Goal: Task Accomplishment & Management: Manage account settings

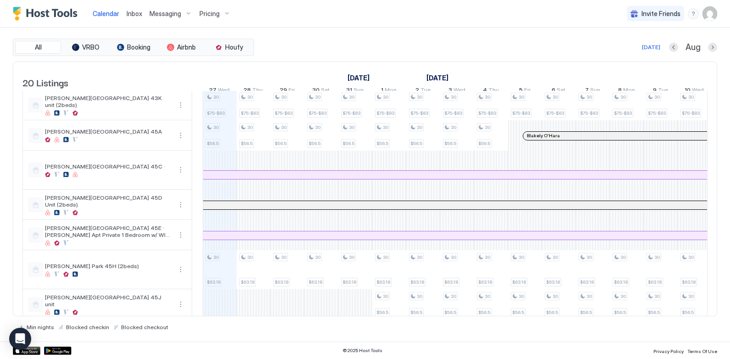
scroll to position [138, 0]
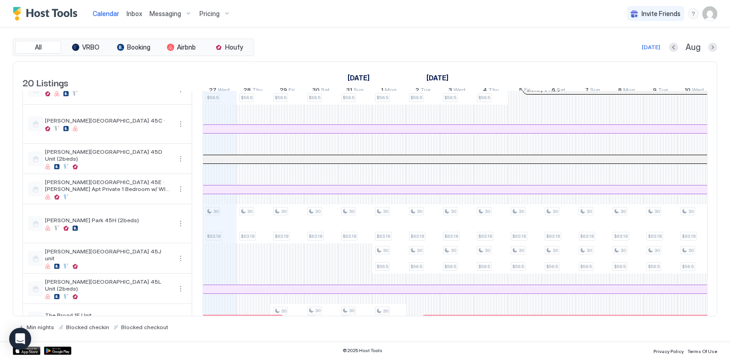
click at [220, 16] on div "Pricing" at bounding box center [215, 14] width 39 height 16
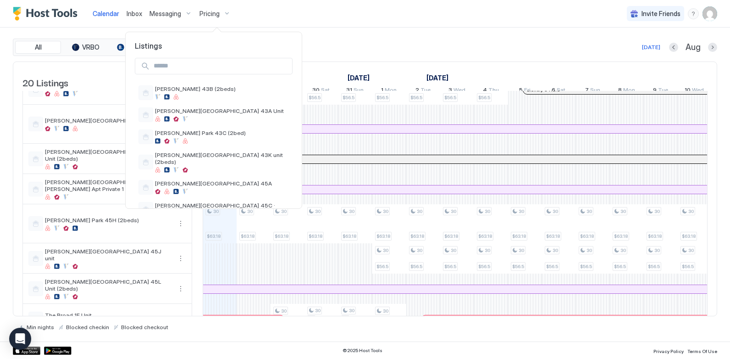
click at [201, 66] on input "Input Field" at bounding box center [221, 66] width 142 height 16
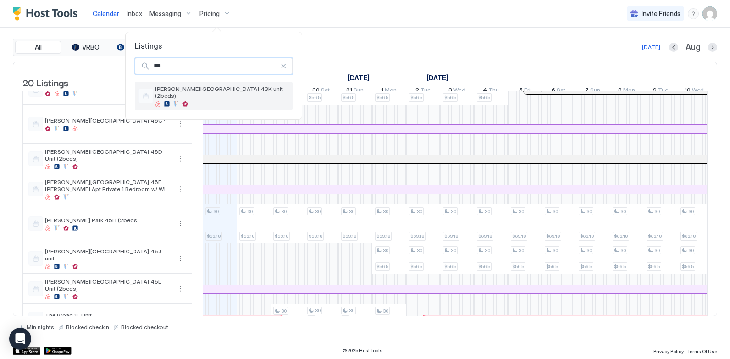
type input "***"
click at [208, 93] on div "[PERSON_NAME][GEOGRAPHIC_DATA] 43K unit (2beds)" at bounding box center [222, 95] width 134 height 21
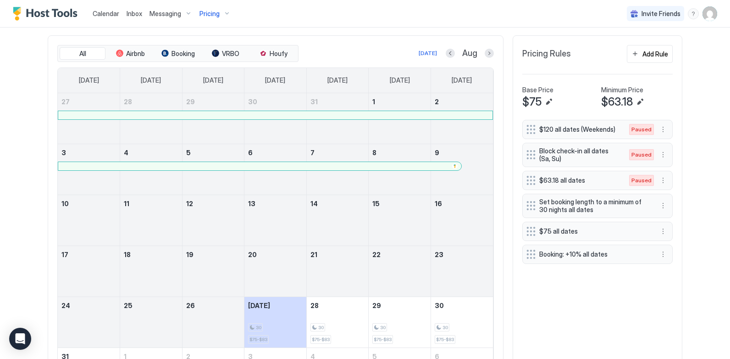
scroll to position [275, 0]
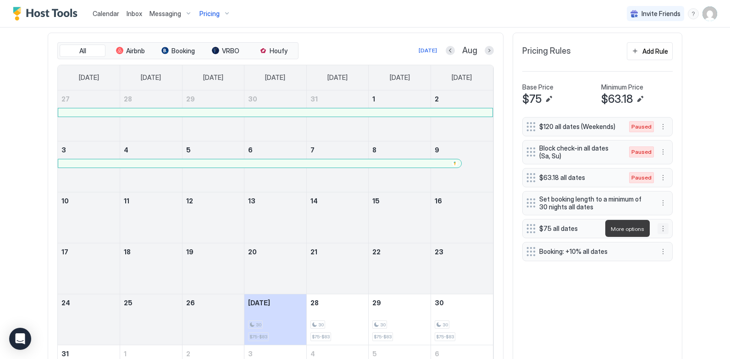
click at [661, 230] on button "More options" at bounding box center [662, 228] width 11 height 11
click at [676, 255] on span "Pause" at bounding box center [676, 255] width 17 height 7
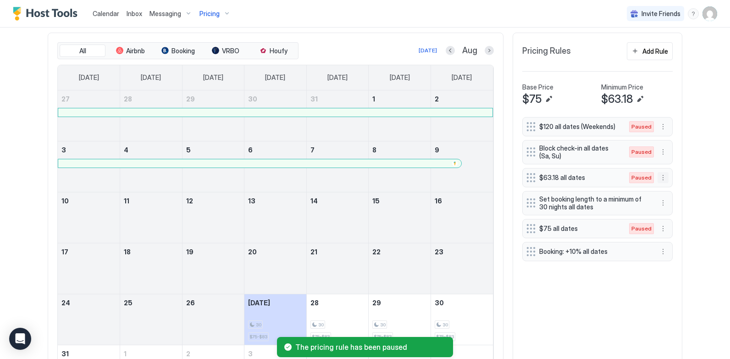
click at [660, 178] on button "More options" at bounding box center [662, 177] width 11 height 11
click at [676, 204] on span "Enable" at bounding box center [677, 204] width 18 height 7
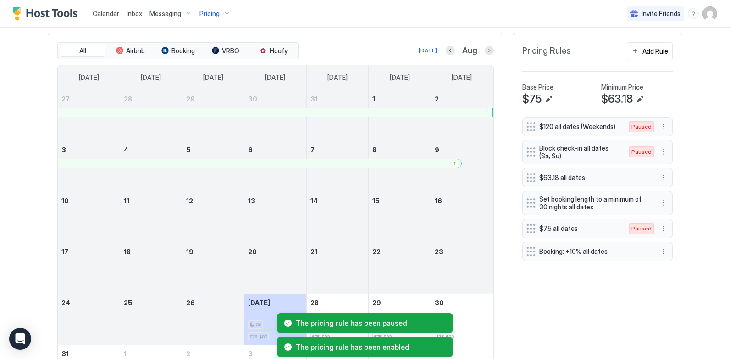
click at [513, 228] on div "Pricing Rules Add Rule Base Price $75 Minimum Price $63.18 $120 all dates (Week…" at bounding box center [598, 219] width 170 height 373
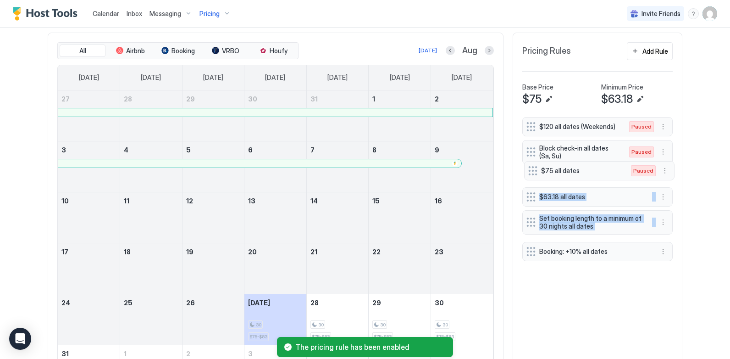
drag, startPoint x: 530, startPoint y: 188, endPoint x: 534, endPoint y: 172, distance: 16.6
click at [534, 172] on div "$120 all dates (Weekends) Paused Block check-in all dates (Sa, Su) Paused $63.1…" at bounding box center [597, 189] width 150 height 144
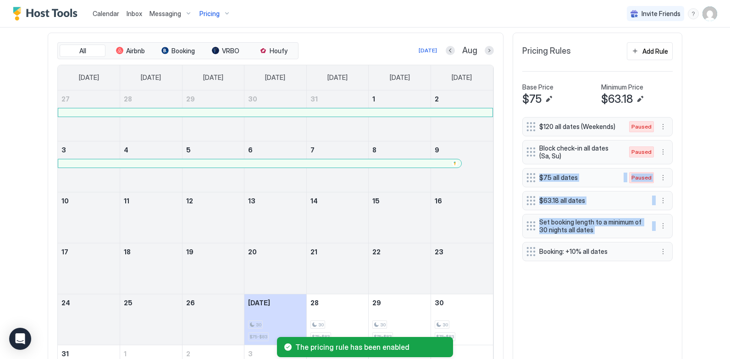
drag, startPoint x: 534, startPoint y: 172, endPoint x: 506, endPoint y: 213, distance: 49.8
click at [506, 213] on div "All Airbnb Booking VRBO Houfy [DATE] Aug [DATE] [DATE] [DATE] [DATE] [DATE] [DA…" at bounding box center [365, 219] width 634 height 373
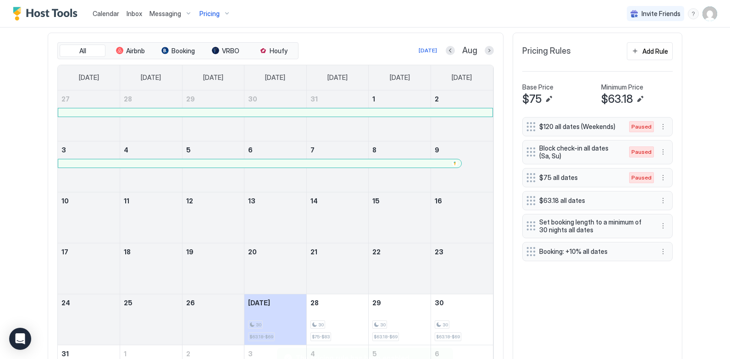
click at [502, 210] on div "All Airbnb Booking VRBO Houfy [DATE] Aug [DATE] [DATE] [DATE] [DATE] [DATE] [DA…" at bounding box center [365, 219] width 634 height 373
click at [657, 253] on button "More options" at bounding box center [662, 251] width 11 height 11
click at [668, 265] on span "Edit" at bounding box center [673, 263] width 10 height 7
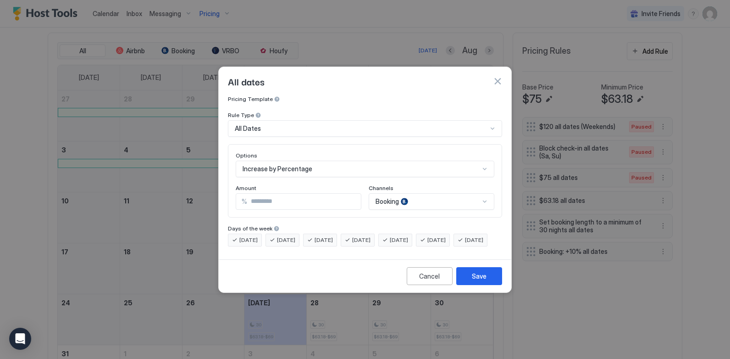
click at [259, 193] on input "**" at bounding box center [304, 201] width 114 height 16
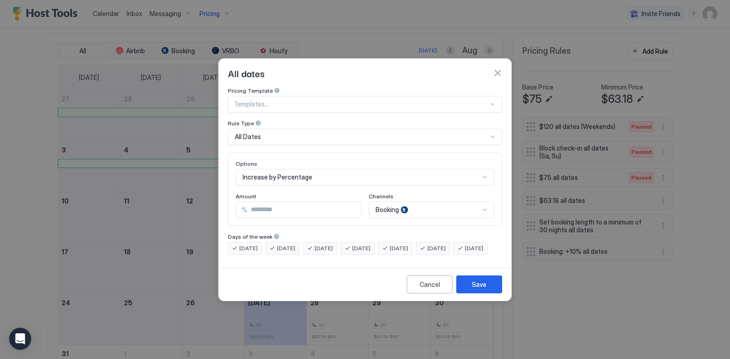
click at [262, 193] on div "Amount" at bounding box center [299, 197] width 126 height 9
click at [262, 202] on input "**" at bounding box center [304, 210] width 114 height 16
type input "*"
click at [478, 289] on div "Save" at bounding box center [479, 284] width 15 height 10
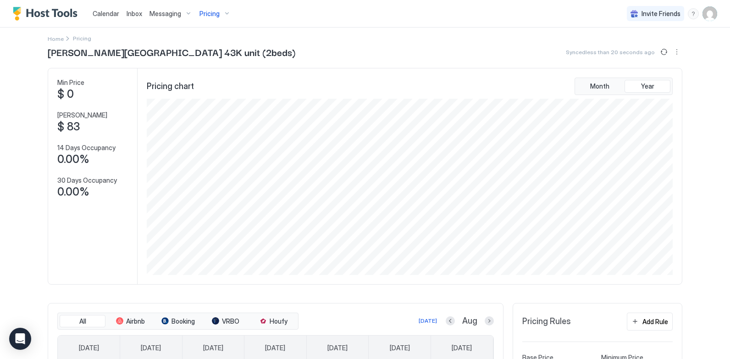
scroll to position [0, 0]
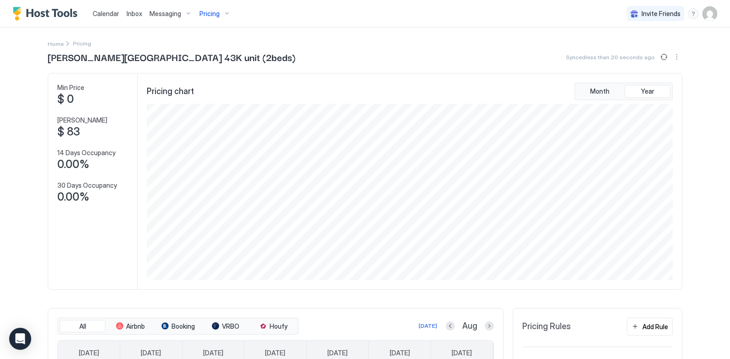
click at [223, 14] on div "Pricing" at bounding box center [215, 14] width 39 height 16
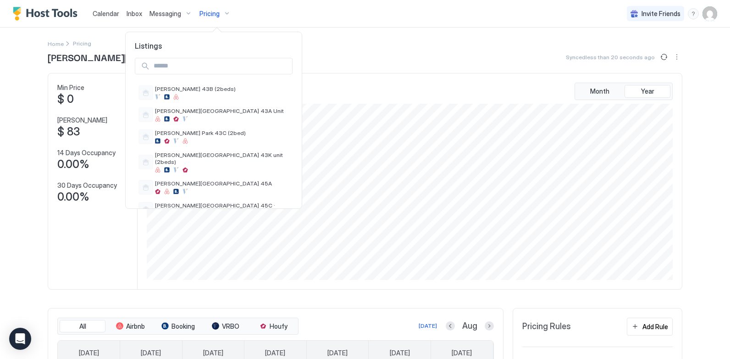
click at [177, 61] on input "Input Field" at bounding box center [221, 66] width 142 height 16
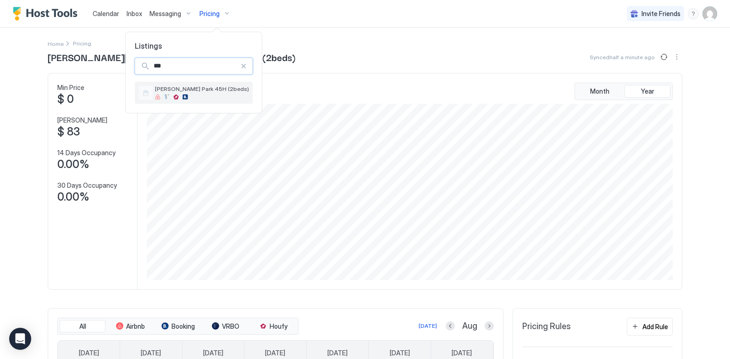
type input "***"
click at [184, 92] on span "[PERSON_NAME] Park 45H (2beds)" at bounding box center [202, 88] width 94 height 7
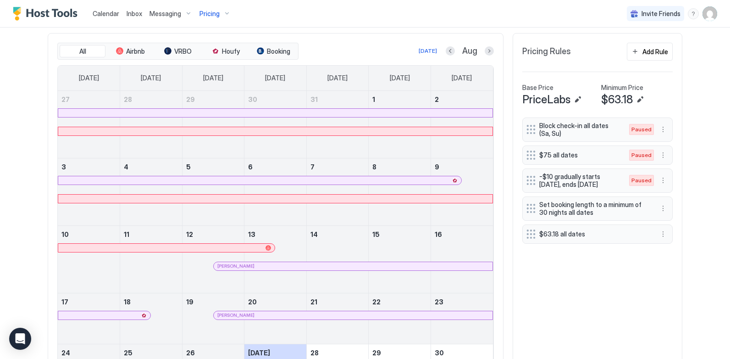
scroll to position [275, 0]
click at [578, 261] on div "Block check-in all dates (Sa, Su) Paused $75 all dates Paused -$10 gradually st…" at bounding box center [597, 281] width 150 height 329
click at [596, 298] on div "Block check-in all dates (Sa, Su) Paused $75 all dates Paused -$10 gradually st…" at bounding box center [597, 281] width 150 height 329
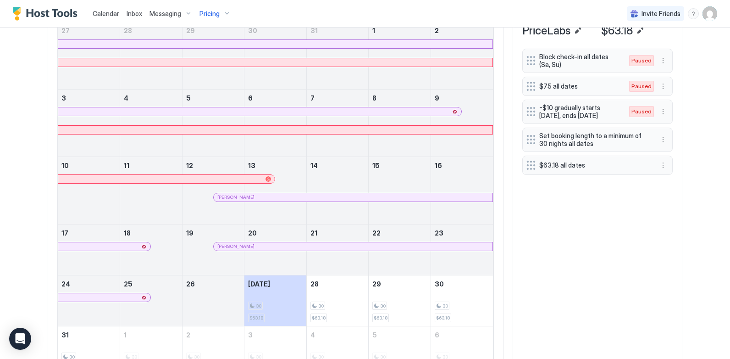
scroll to position [367, 0]
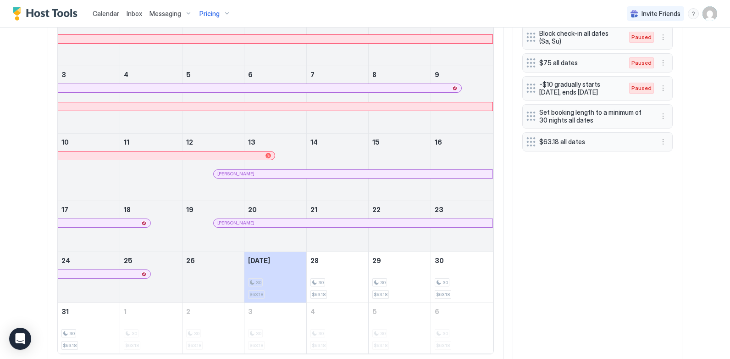
click at [633, 222] on div "Block check-in all dates (Sa, Su) Paused $75 all dates Paused -$10 gradually st…" at bounding box center [597, 189] width 150 height 329
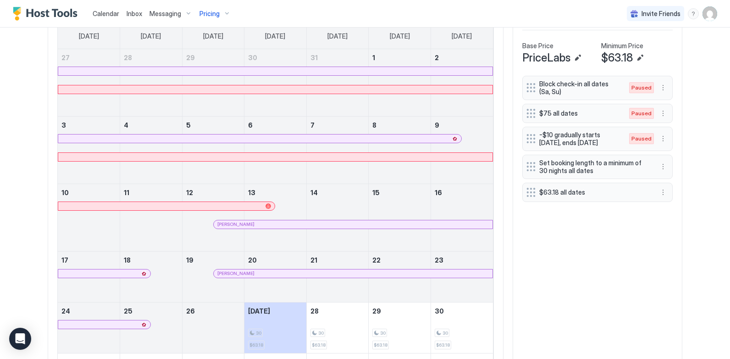
scroll to position [275, 0]
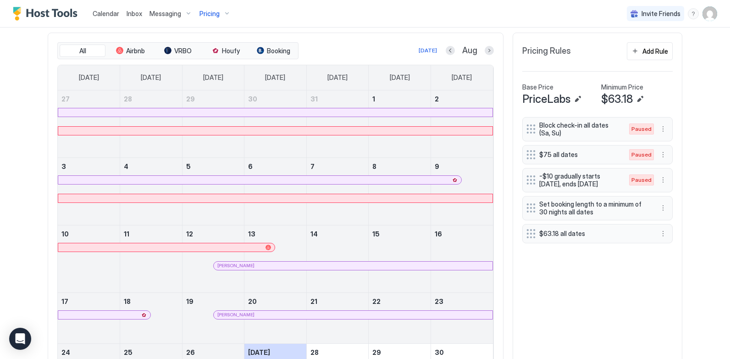
click at [691, 149] on div "Home Pricing [PERSON_NAME][GEOGRAPHIC_DATA] 45H (2beds) Synced about 19 hours a…" at bounding box center [365, 108] width 660 height 712
click at [660, 179] on button "More options" at bounding box center [662, 179] width 11 height 11
click at [674, 206] on span "Enable" at bounding box center [677, 207] width 18 height 7
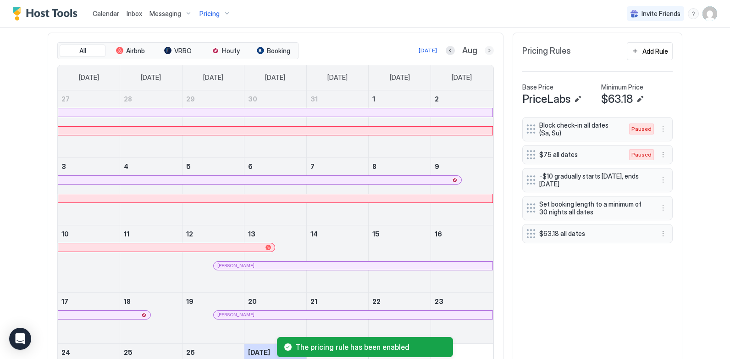
click at [485, 54] on button "Next month" at bounding box center [489, 50] width 9 height 9
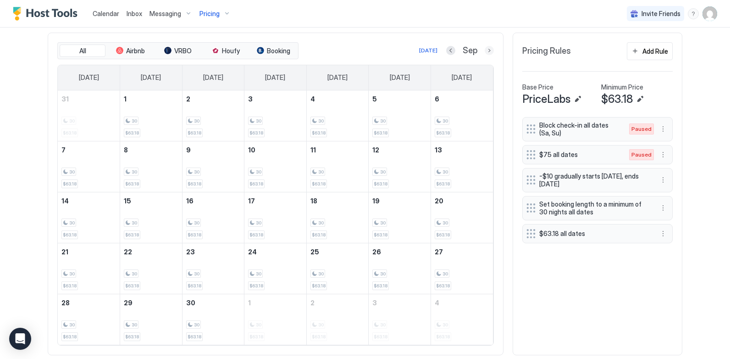
click at [488, 51] on button "Next month" at bounding box center [489, 50] width 9 height 9
click at [485, 50] on button "Next month" at bounding box center [489, 50] width 9 height 9
click at [446, 50] on button "Previous month" at bounding box center [450, 50] width 9 height 9
click at [661, 235] on button "More options" at bounding box center [662, 233] width 11 height 11
click at [670, 244] on span "Edit" at bounding box center [673, 246] width 10 height 7
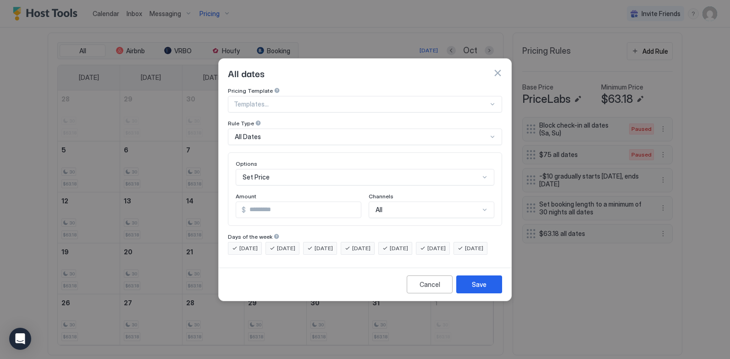
click at [281, 169] on div "Set Price" at bounding box center [365, 177] width 259 height 17
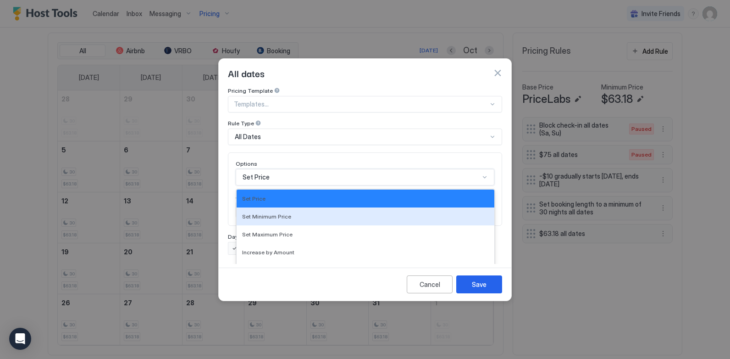
scroll to position [47, 0]
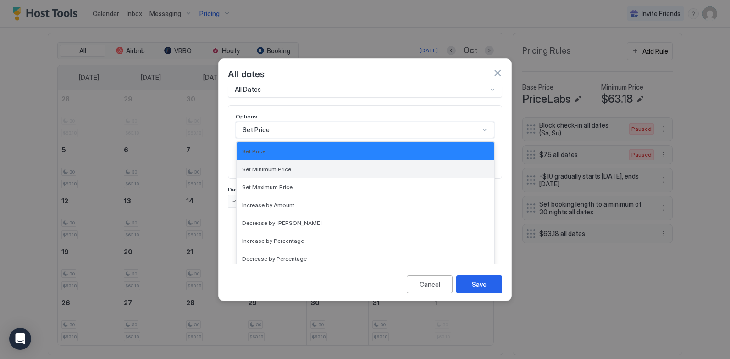
click at [290, 165] on div "Set Minimum Price" at bounding box center [365, 168] width 247 height 7
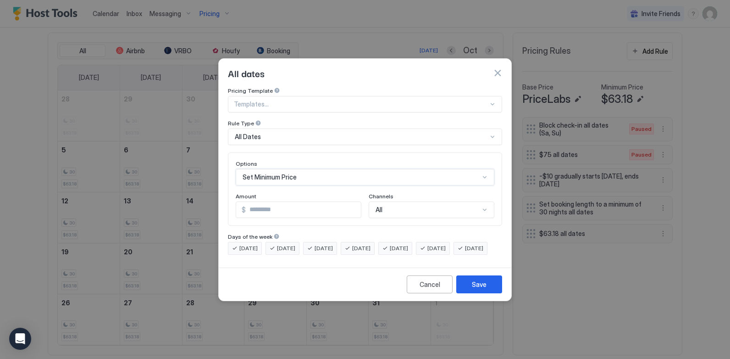
scroll to position [0, 0]
click at [487, 289] on button "Save" at bounding box center [479, 284] width 46 height 18
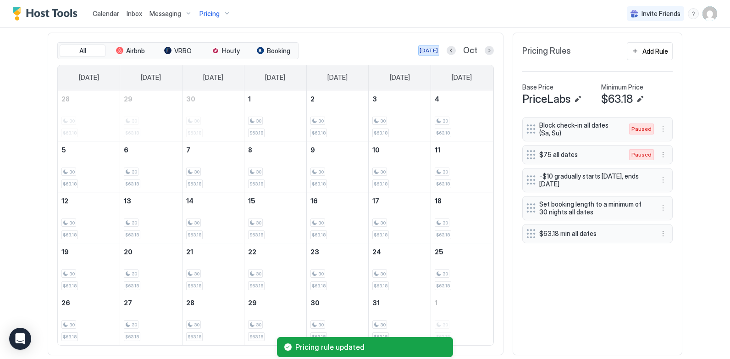
click at [423, 52] on div "[DATE]" at bounding box center [428, 50] width 18 height 8
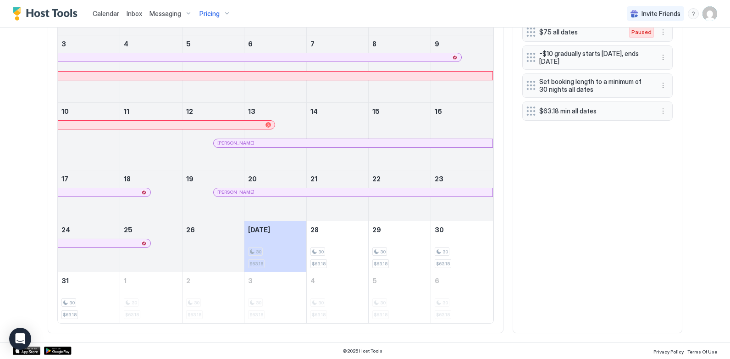
scroll to position [168, 0]
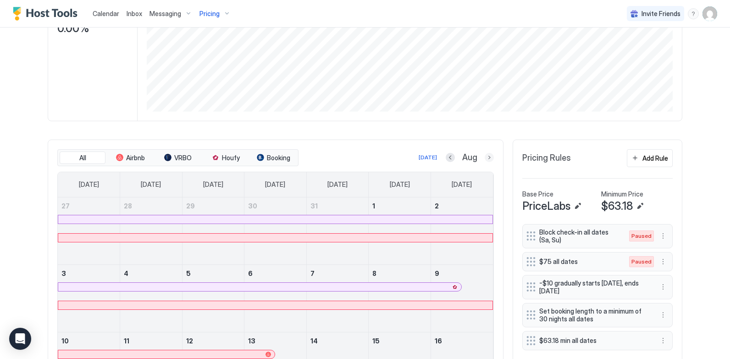
click at [487, 158] on button "Next month" at bounding box center [489, 157] width 9 height 9
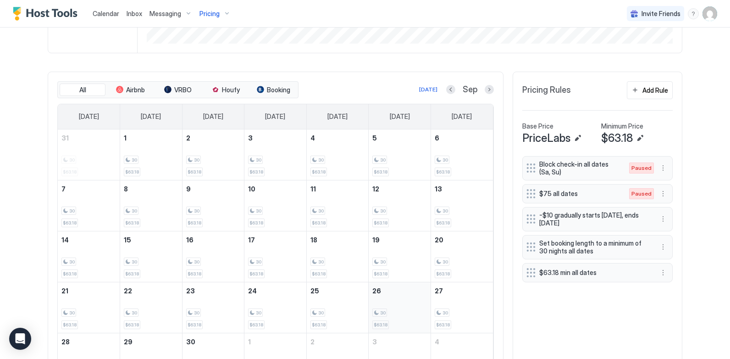
scroll to position [297, 0]
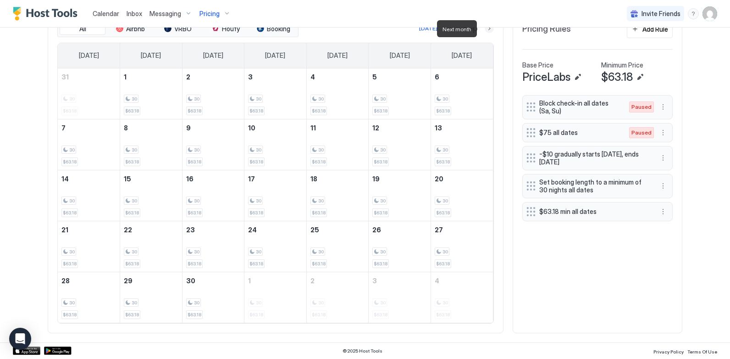
click at [486, 30] on button "Next month" at bounding box center [489, 28] width 9 height 9
click at [450, 30] on button "Previous month" at bounding box center [451, 28] width 9 height 9
click at [694, 146] on div "Calendar Inbox Messaging Pricing Invite Friends CL Home Pricing [PERSON_NAME][G…" at bounding box center [365, 179] width 730 height 359
click at [660, 185] on button "More options" at bounding box center [662, 185] width 11 height 11
click at [669, 199] on span "Edit" at bounding box center [673, 198] width 10 height 7
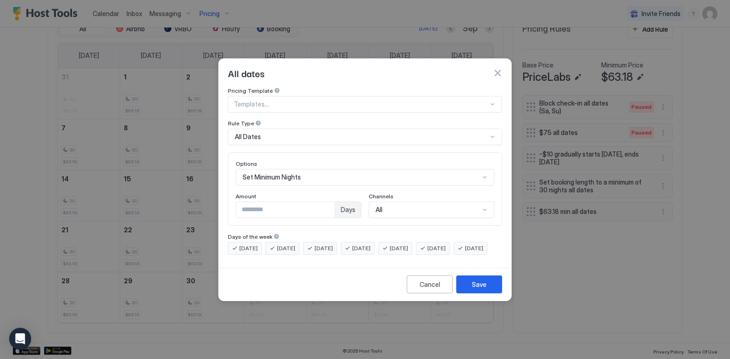
click at [496, 68] on button "button" at bounding box center [497, 72] width 9 height 9
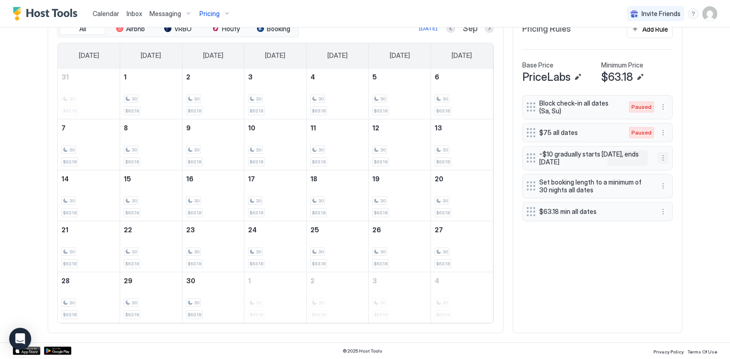
click at [661, 157] on button "More options" at bounding box center [662, 157] width 11 height 11
click at [662, 167] on div "Edit" at bounding box center [668, 170] width 20 height 7
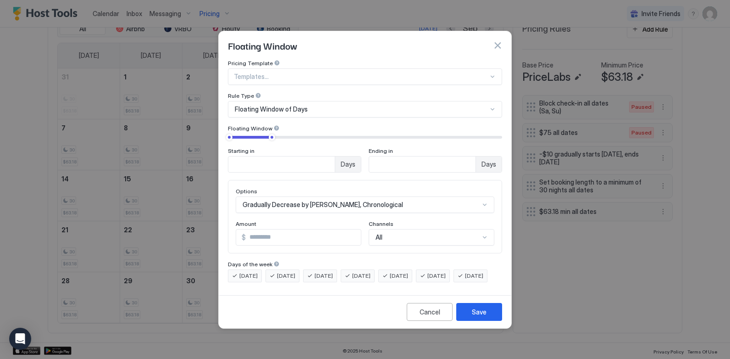
click at [415, 196] on div "Gradually Decrease by [PERSON_NAME], Chronological" at bounding box center [365, 204] width 259 height 17
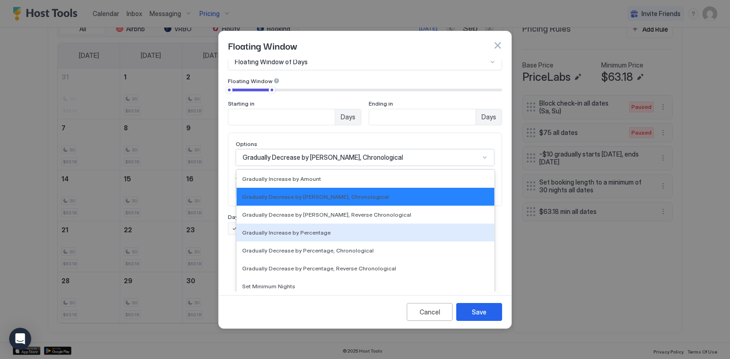
scroll to position [121, 0]
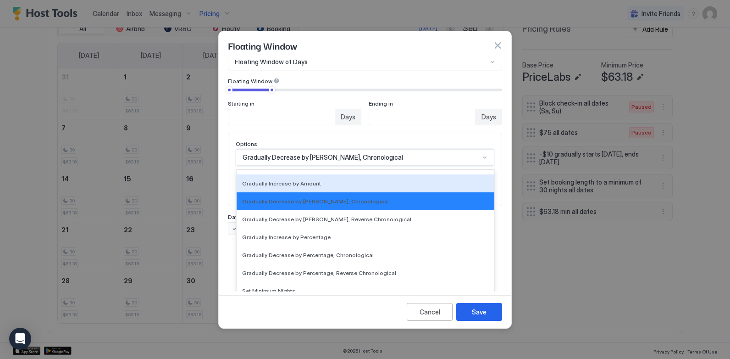
click at [432, 60] on div "Pricing Template Templates... Rule Type Floating Window of Days Floating Window…" at bounding box center [365, 68] width 274 height 113
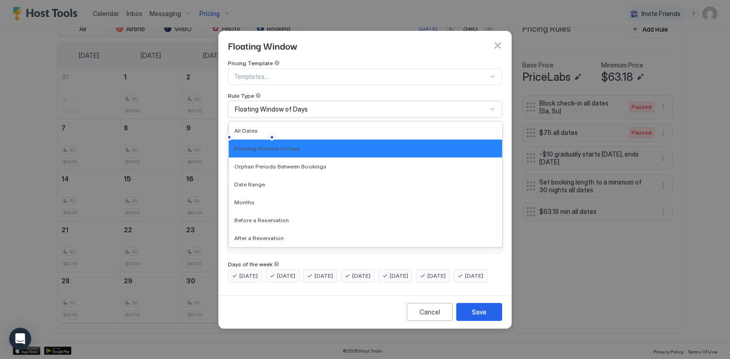
click at [408, 39] on div "Floating Window" at bounding box center [365, 46] width 274 height 14
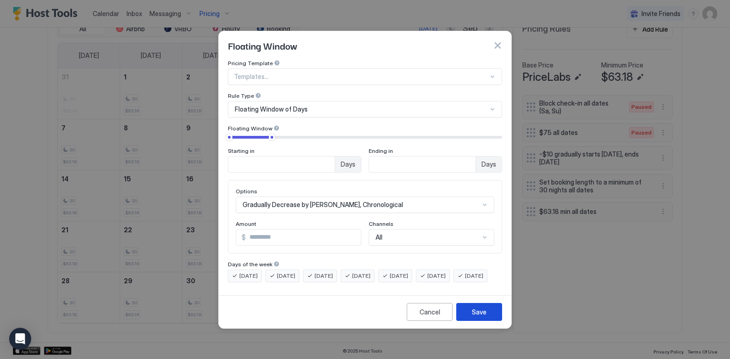
click at [479, 316] on div "Save" at bounding box center [479, 312] width 15 height 10
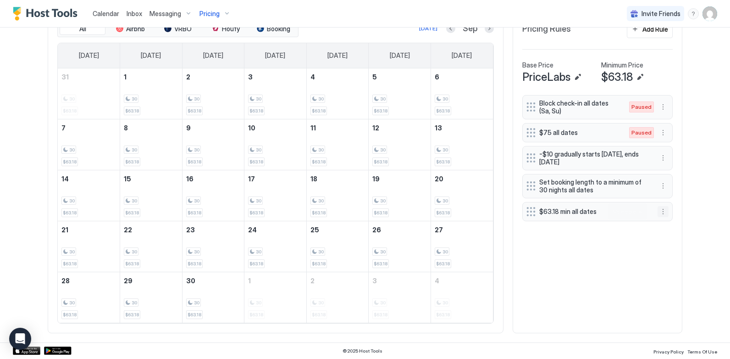
click at [661, 212] on button "More options" at bounding box center [662, 211] width 11 height 11
click at [678, 222] on div "Edit" at bounding box center [672, 224] width 34 height 15
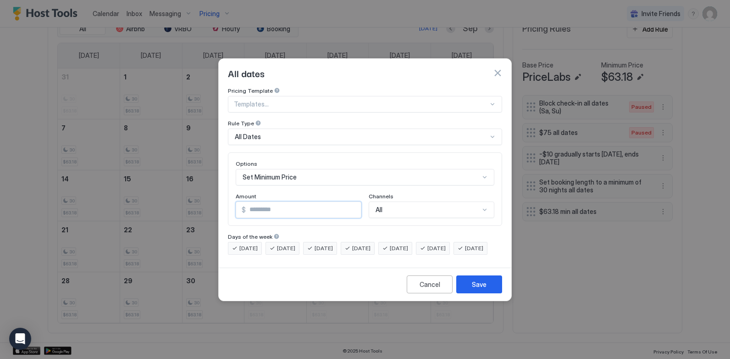
drag, startPoint x: 271, startPoint y: 199, endPoint x: 232, endPoint y: 202, distance: 39.6
click at [232, 202] on div "Options Set Minimum Price Amount $ ***** Channels All" at bounding box center [365, 188] width 274 height 73
type input "**"
drag, startPoint x: 491, startPoint y: 292, endPoint x: 481, endPoint y: 275, distance: 19.7
click at [490, 292] on button "Save" at bounding box center [479, 284] width 46 height 18
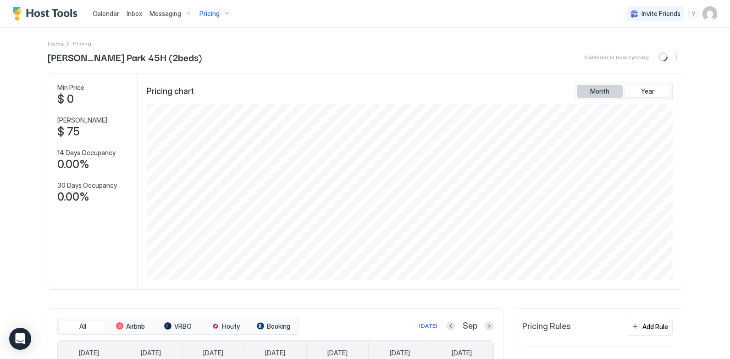
click at [608, 94] on button "Month" at bounding box center [600, 91] width 46 height 13
click at [642, 94] on span "Year" at bounding box center [647, 91] width 13 height 8
click at [658, 59] on button "Sync prices" at bounding box center [663, 56] width 11 height 11
click at [699, 142] on div "Calendar Inbox Messaging Pricing Invite Friends CL Home Pricing [PERSON_NAME][G…" at bounding box center [365, 179] width 730 height 359
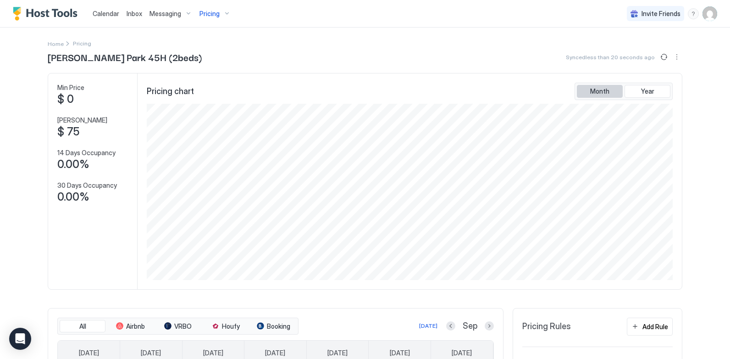
click at [611, 97] on button "Month" at bounding box center [600, 91] width 46 height 13
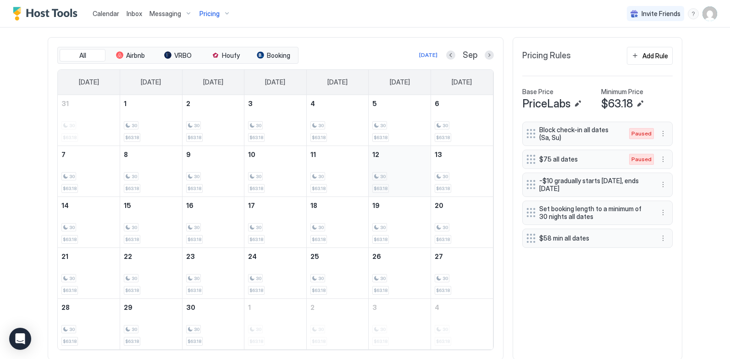
scroll to position [275, 0]
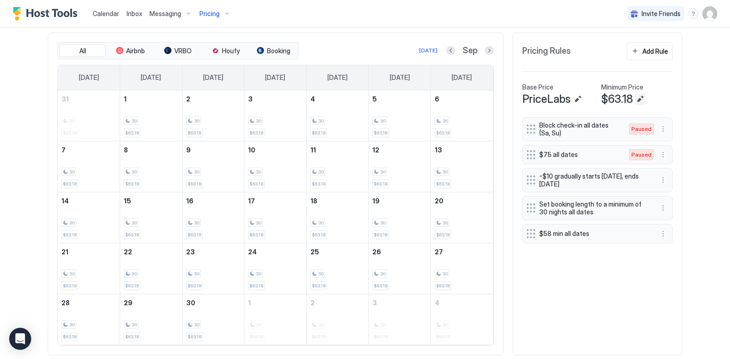
click at [639, 99] on button "Edit" at bounding box center [639, 99] width 11 height 11
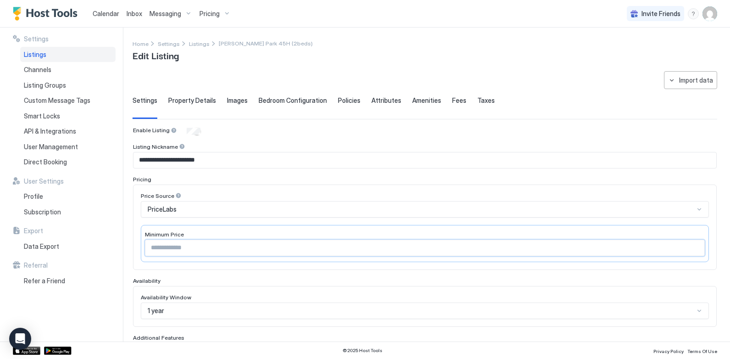
drag, startPoint x: 175, startPoint y: 248, endPoint x: 132, endPoint y: 246, distance: 43.6
click at [132, 246] on div "**********" at bounding box center [365, 185] width 730 height 314
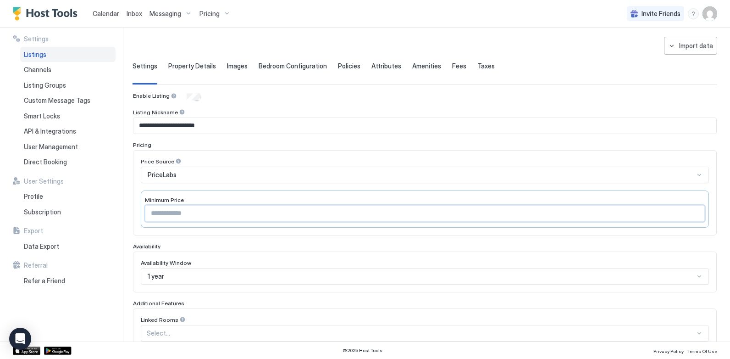
scroll to position [210, 0]
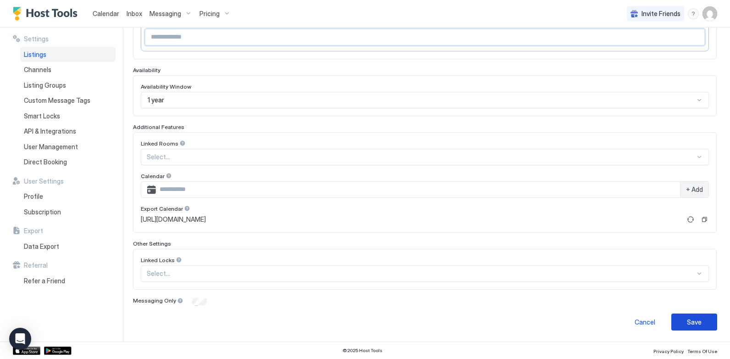
type input "**"
click at [671, 321] on button "Save" at bounding box center [694, 321] width 46 height 17
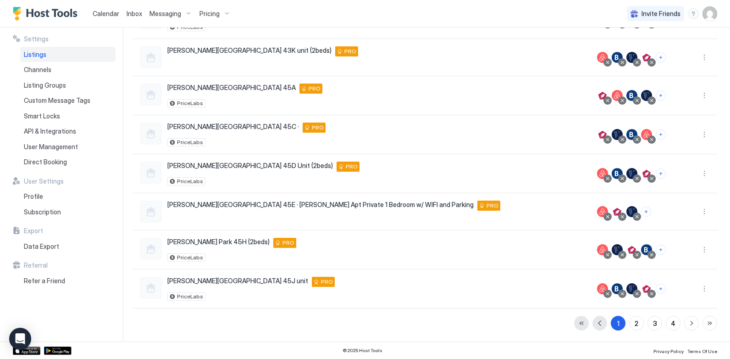
scroll to position [190, 0]
click at [221, 15] on div "Pricing" at bounding box center [215, 14] width 39 height 16
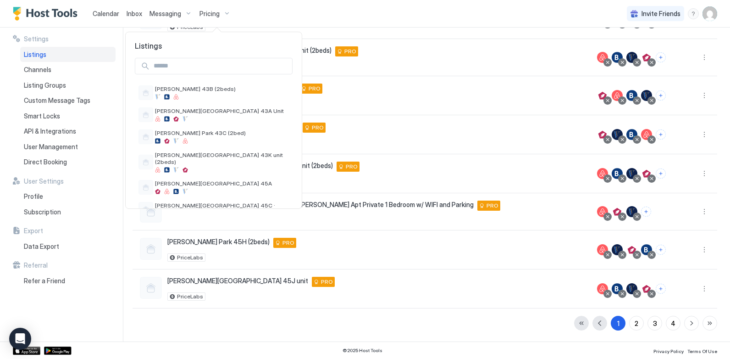
click at [198, 65] on input "Input Field" at bounding box center [221, 66] width 142 height 16
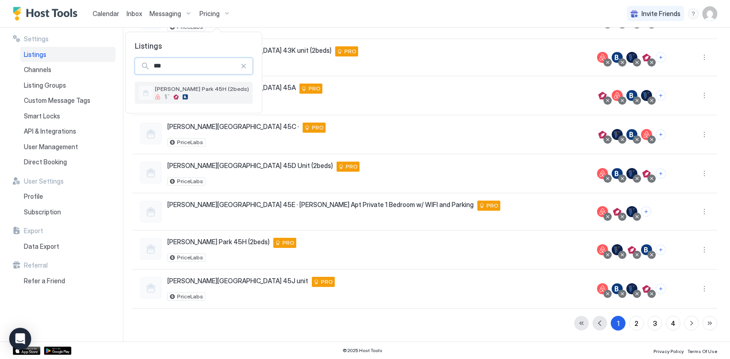
type input "***"
click at [196, 97] on div at bounding box center [202, 97] width 94 height 6
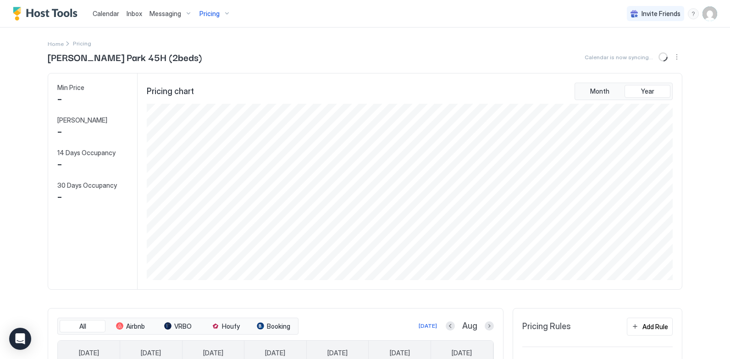
scroll to position [176, 528]
click at [588, 98] on div "Month Year" at bounding box center [623, 91] width 98 height 17
click at [591, 91] on span "Month" at bounding box center [599, 91] width 19 height 8
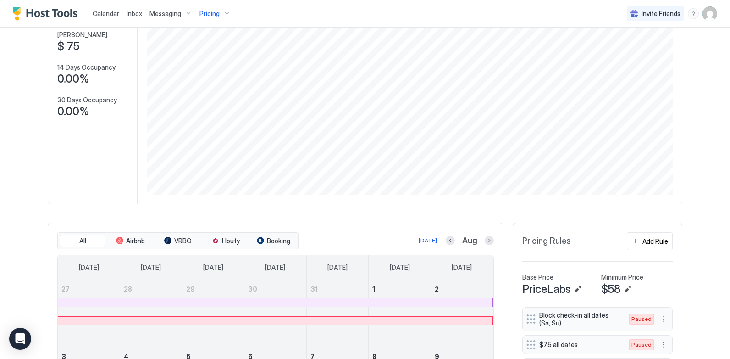
scroll to position [92, 0]
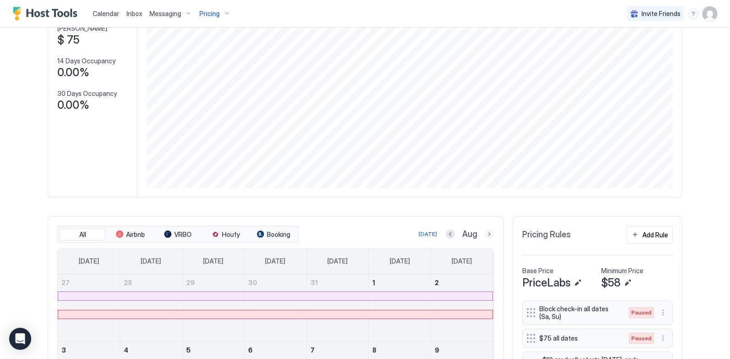
drag, startPoint x: 488, startPoint y: 234, endPoint x: 476, endPoint y: 227, distance: 13.8
click at [489, 234] on button "Next month" at bounding box center [489, 233] width 9 height 9
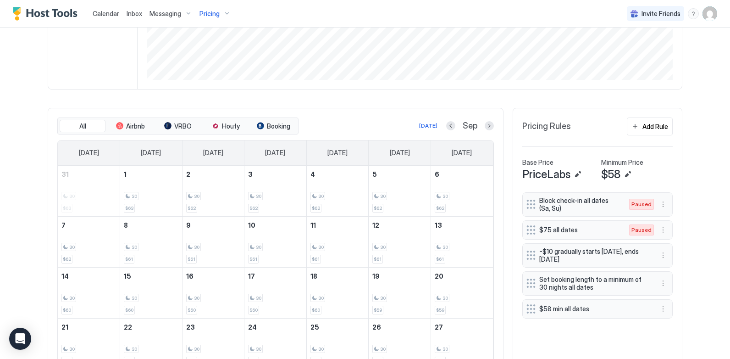
scroll to position [229, 0]
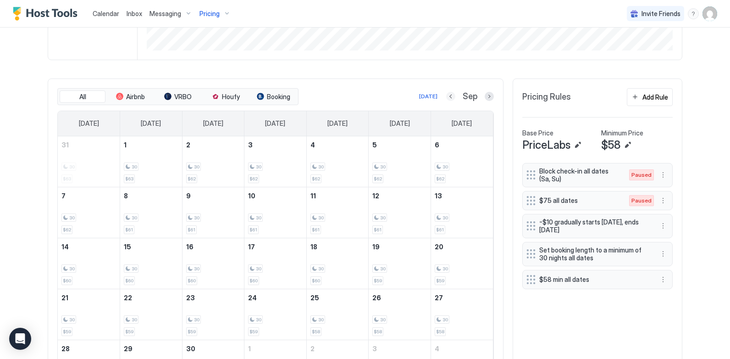
click at [446, 98] on button "Previous month" at bounding box center [450, 96] width 9 height 9
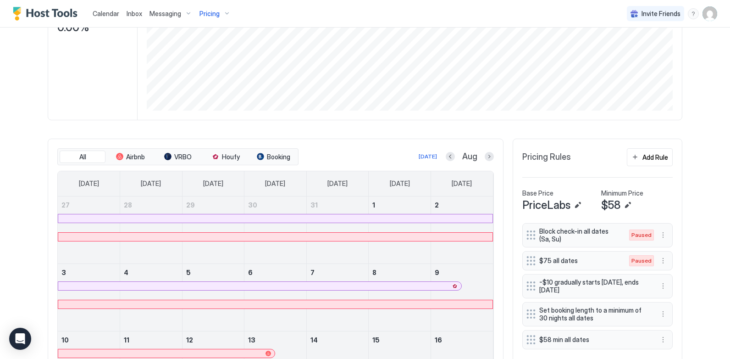
scroll to position [168, 0]
click at [488, 161] on button "Next month" at bounding box center [489, 157] width 9 height 9
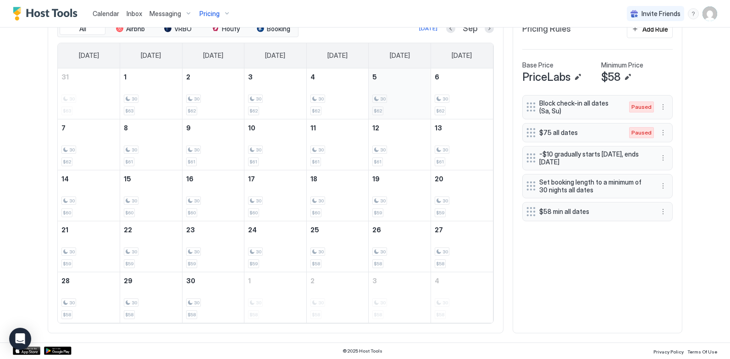
scroll to position [251, 0]
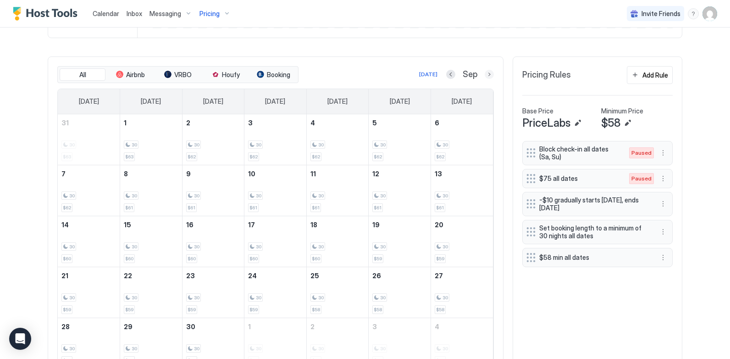
click at [486, 78] on button "Next month" at bounding box center [489, 74] width 9 height 9
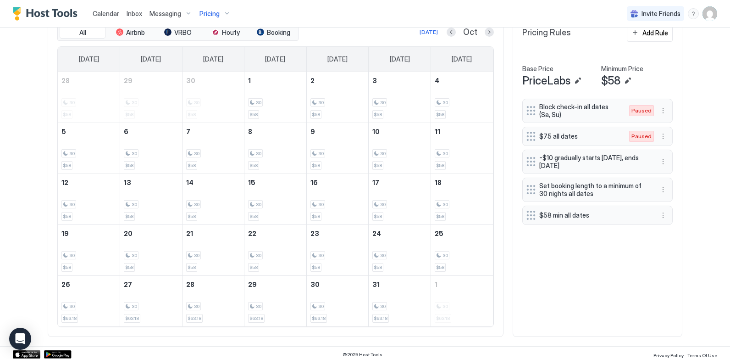
scroll to position [297, 0]
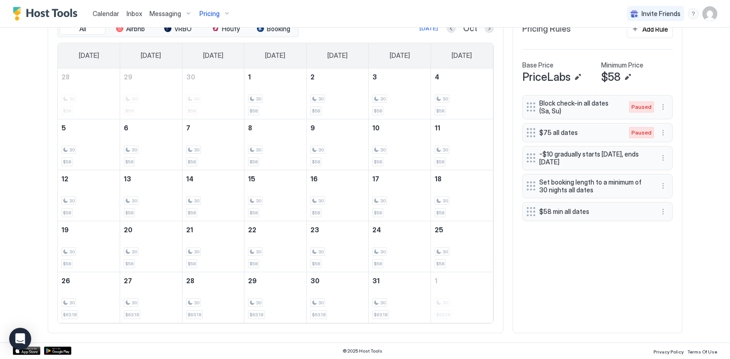
click at [503, 169] on div "All Airbnb VRBO Houfy Booking [DATE] Oct [DATE] [DATE] [DATE] [DATE] [DATE] [DA…" at bounding box center [365, 172] width 634 height 322
click at [659, 160] on button "More options" at bounding box center [662, 157] width 11 height 11
click at [667, 171] on div "Edit" at bounding box center [668, 170] width 20 height 7
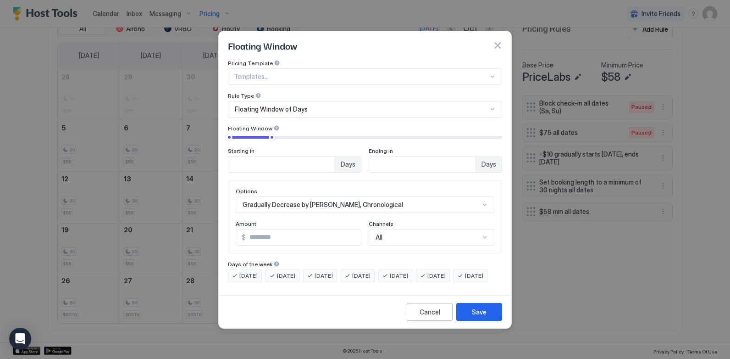
click at [335, 156] on input "**" at bounding box center [281, 164] width 106 height 16
type input "**"
click at [489, 320] on button "Save" at bounding box center [479, 312] width 46 height 18
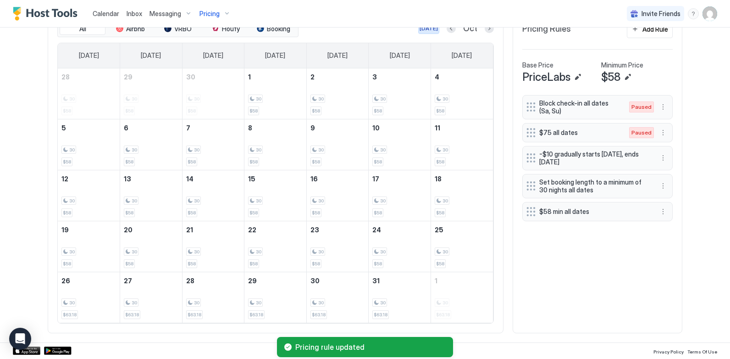
click at [431, 33] on div "[DATE]" at bounding box center [428, 28] width 18 height 8
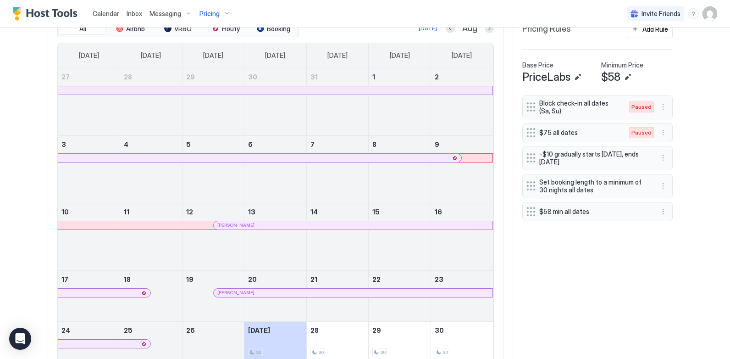
scroll to position [260, 0]
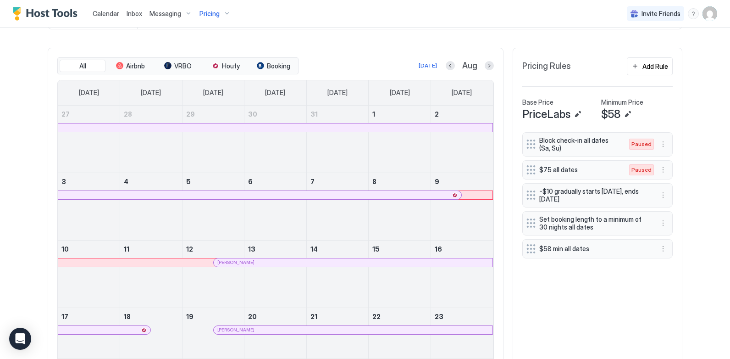
click at [485, 66] on button "Next month" at bounding box center [489, 65] width 9 height 9
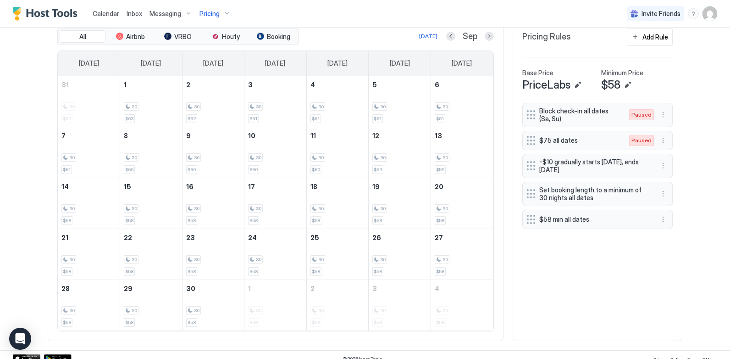
scroll to position [297, 0]
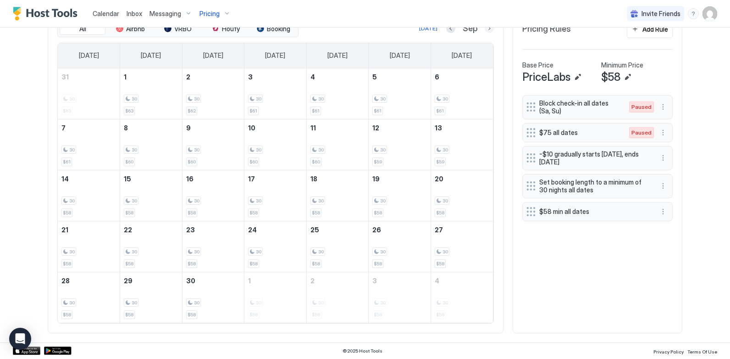
click at [485, 30] on button "Next month" at bounding box center [489, 28] width 9 height 9
click at [487, 28] on button "Next month" at bounding box center [489, 28] width 9 height 9
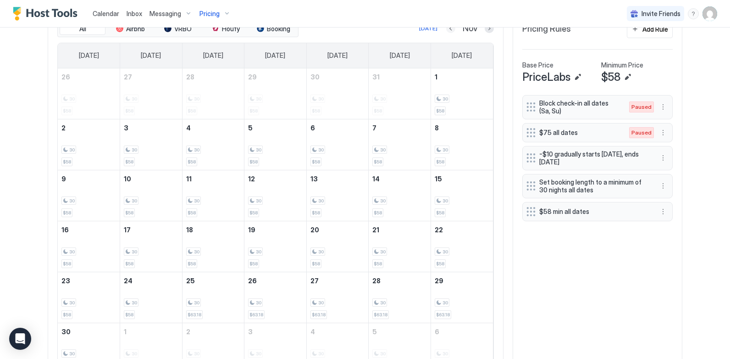
click at [448, 30] on button "Previous month" at bounding box center [450, 28] width 9 height 9
click at [447, 29] on button "Previous month" at bounding box center [451, 28] width 9 height 9
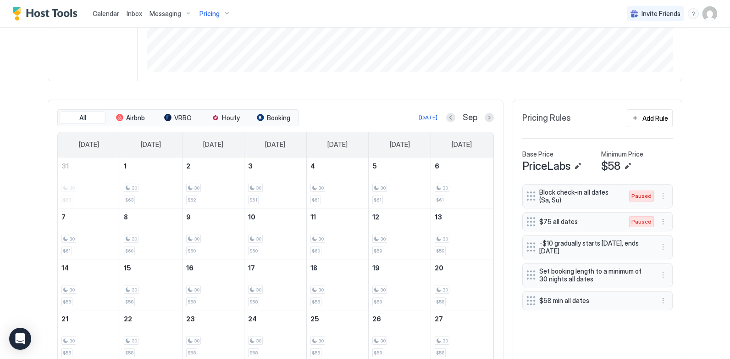
scroll to position [251, 0]
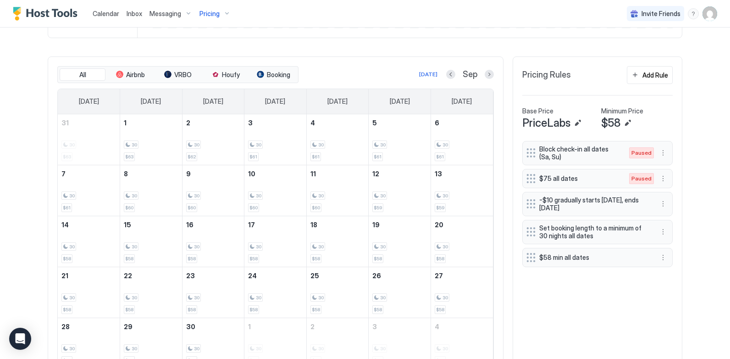
click at [700, 263] on div "Calendar Inbox Messaging Pricing Invite Friends CL Home Pricing [PERSON_NAME][G…" at bounding box center [365, 179] width 730 height 359
click at [425, 73] on div "[DATE]" at bounding box center [428, 74] width 18 height 8
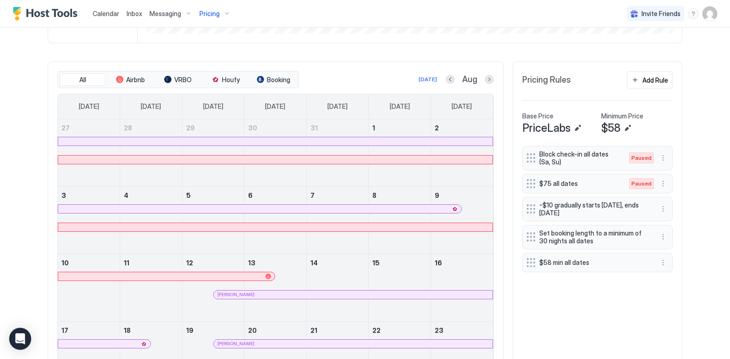
scroll to position [122, 0]
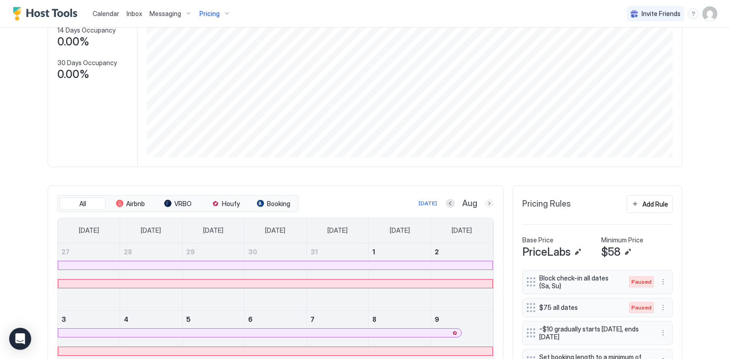
click at [485, 206] on button "Next month" at bounding box center [489, 203] width 9 height 9
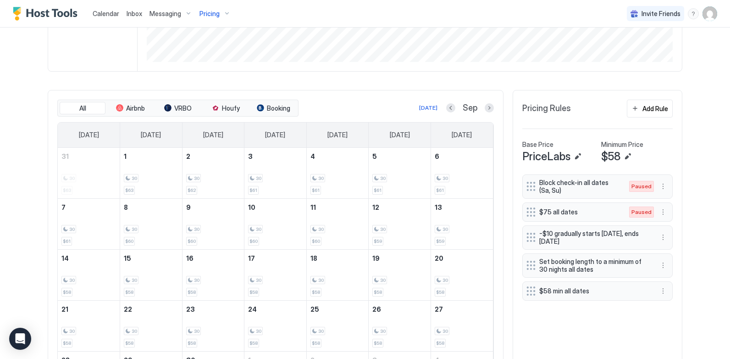
scroll to position [114, 0]
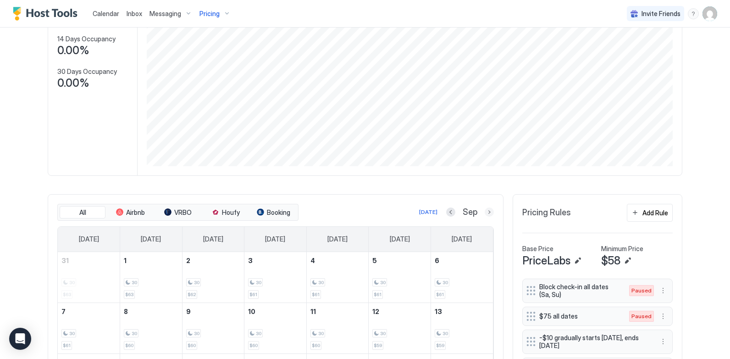
click at [485, 212] on button "Next month" at bounding box center [489, 211] width 9 height 9
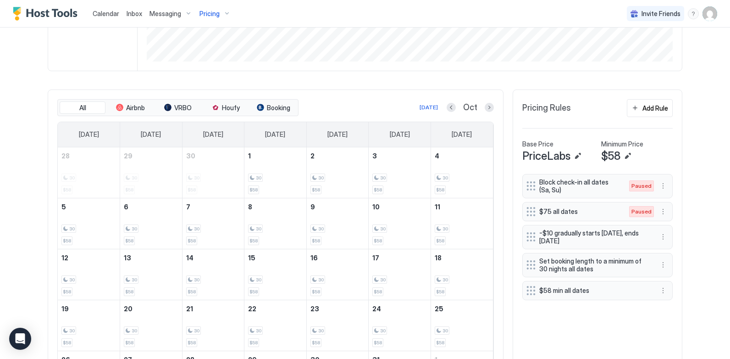
scroll to position [160, 0]
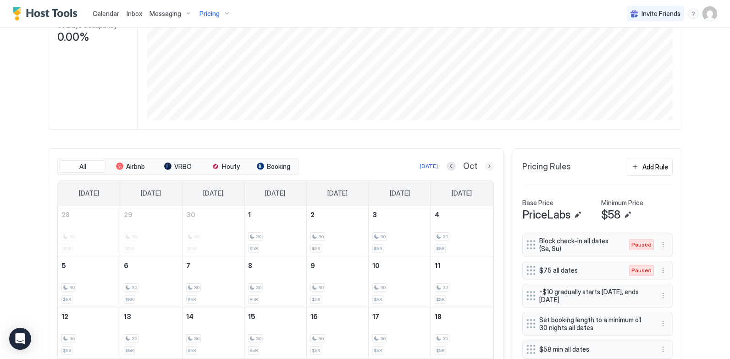
click at [486, 167] on button "Next month" at bounding box center [489, 165] width 9 height 9
click at [487, 166] on button "Next month" at bounding box center [489, 165] width 9 height 9
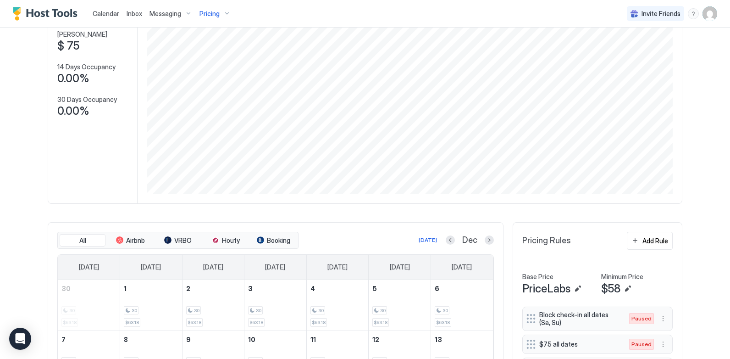
scroll to position [68, 0]
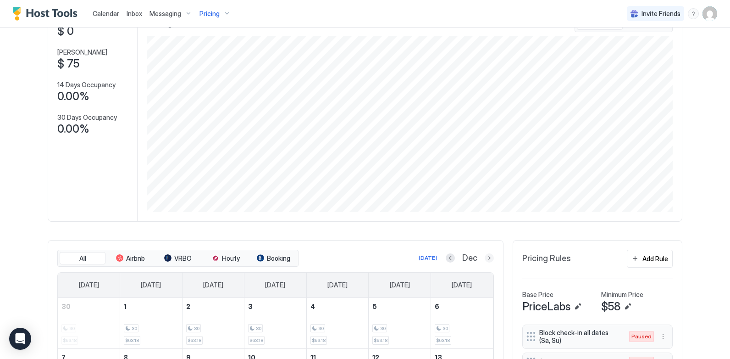
click at [486, 256] on button "Next month" at bounding box center [489, 257] width 9 height 9
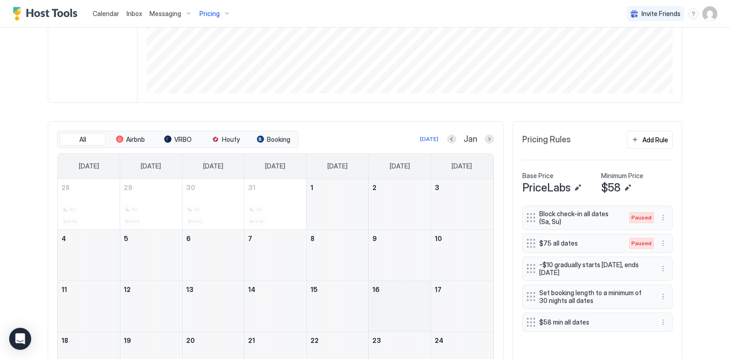
scroll to position [114, 0]
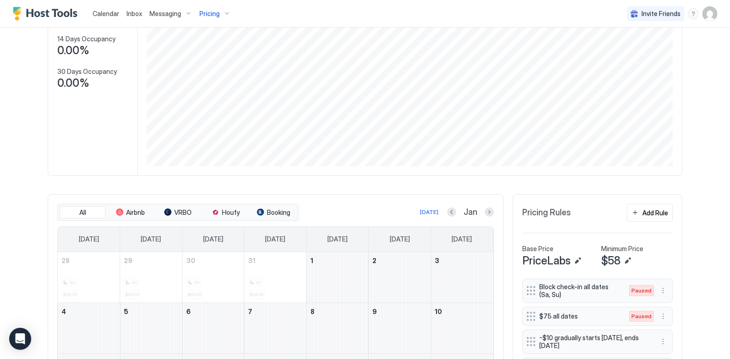
click at [695, 235] on div "Calendar Inbox Messaging Pricing Invite Friends CL Home Pricing [PERSON_NAME][G…" at bounding box center [365, 179] width 730 height 359
click at [693, 235] on div "Calendar Inbox Messaging Pricing Invite Friends CL Home Pricing [PERSON_NAME][G…" at bounding box center [365, 179] width 730 height 359
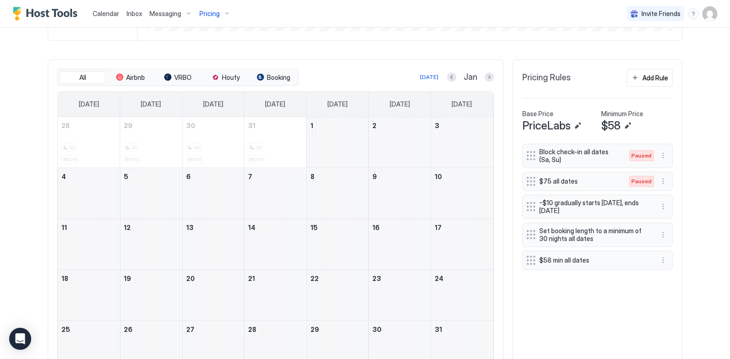
scroll to position [251, 0]
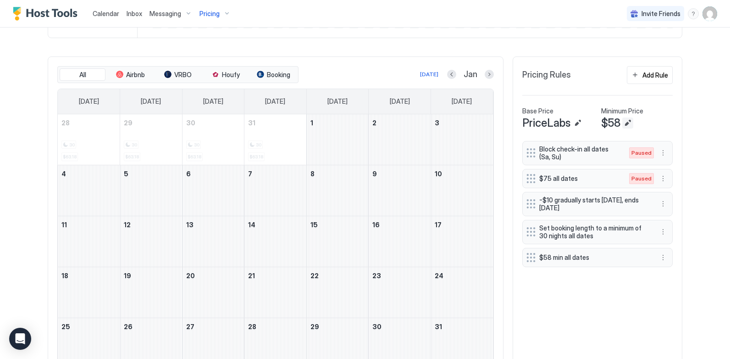
click at [622, 122] on button "Edit" at bounding box center [627, 122] width 11 height 11
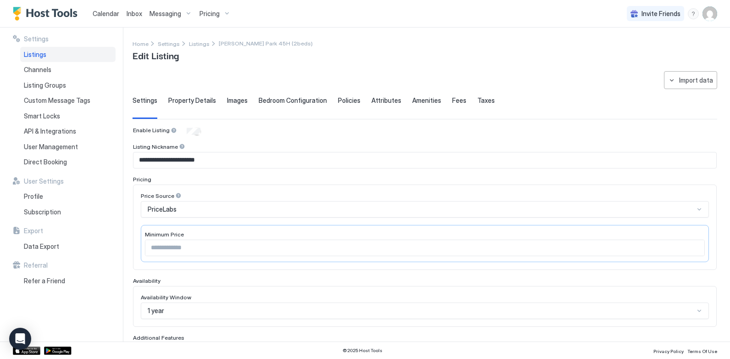
type input "**"
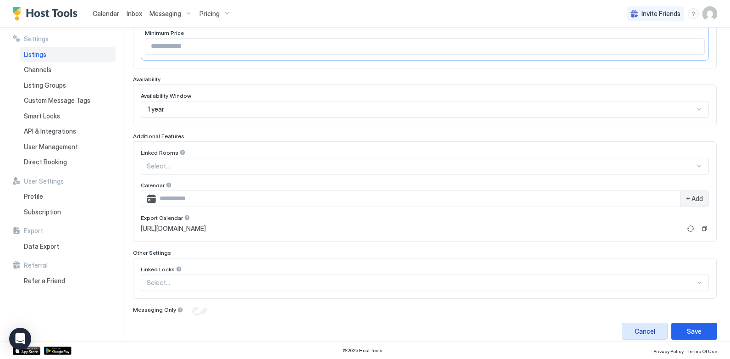
scroll to position [210, 0]
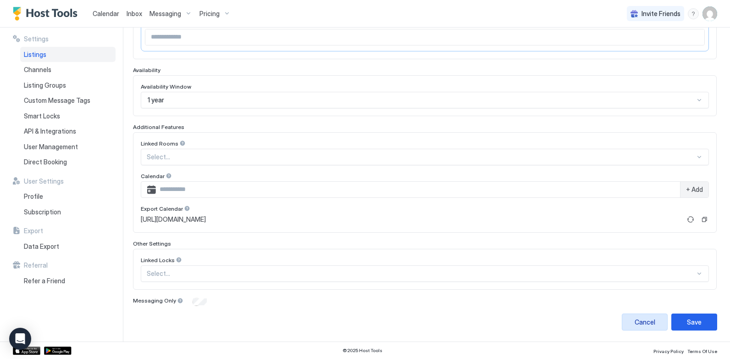
click at [640, 323] on div "Cancel" at bounding box center [644, 322] width 21 height 10
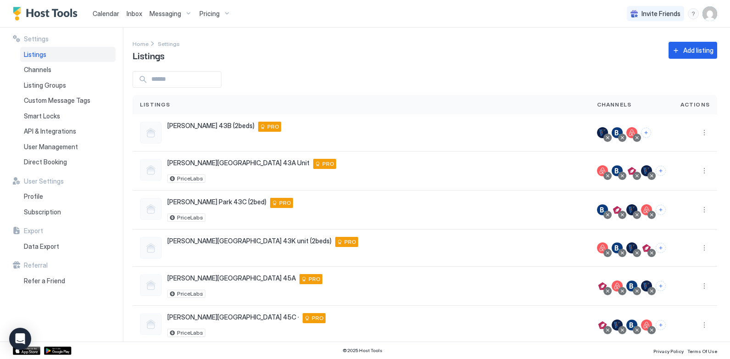
click at [111, 11] on span "Calendar" at bounding box center [106, 14] width 27 height 8
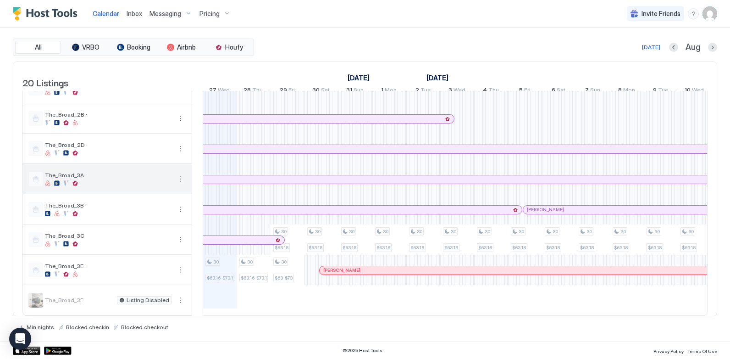
scroll to position [183, 0]
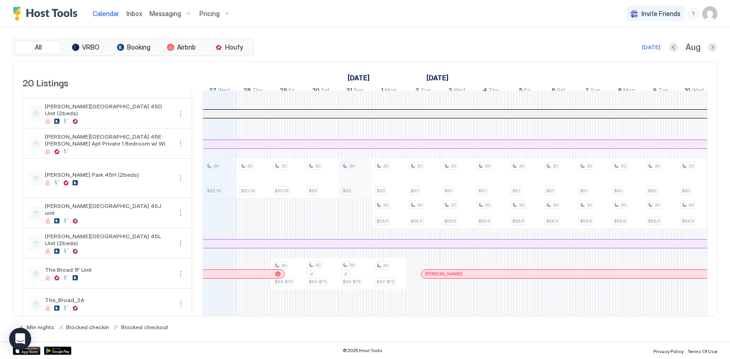
click at [352, 183] on div "30 $63.18-$65 30 $56.5 30 $63.18 30 $63.16-$73.16 30 $63.18-$65 30 $56.5 30 $63…" at bounding box center [627, 219] width 1866 height 622
click at [318, 195] on div "$63" at bounding box center [312, 190] width 11 height 9
click at [320, 195] on div "30 $63" at bounding box center [321, 177] width 28 height 33
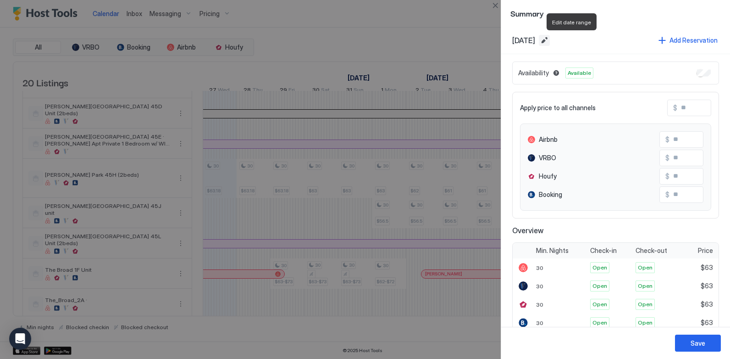
click at [550, 40] on button "Edit date range" at bounding box center [544, 40] width 11 height 11
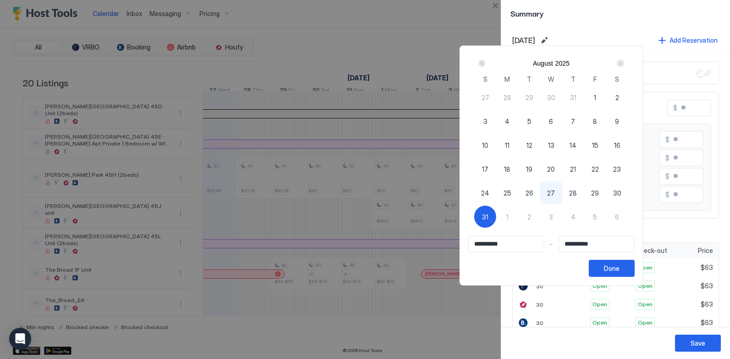
click at [624, 64] on div "Next" at bounding box center [620, 63] width 7 height 7
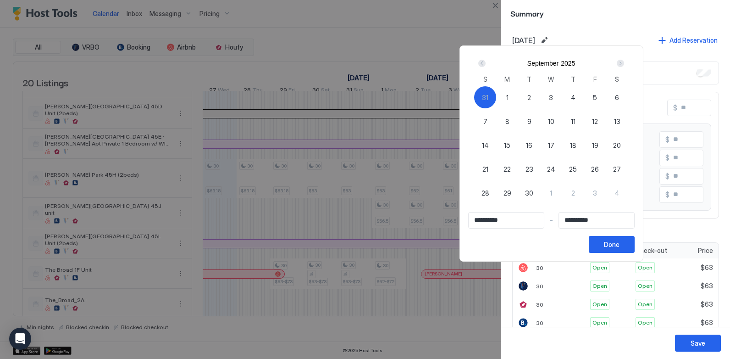
click at [624, 64] on div "Next" at bounding box center [620, 63] width 7 height 7
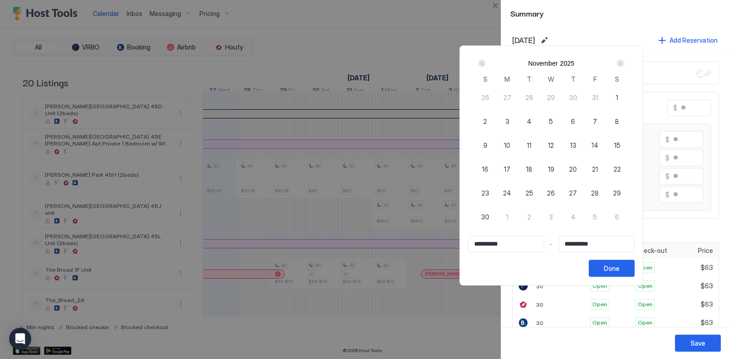
click at [624, 64] on div "Next" at bounding box center [620, 63] width 7 height 7
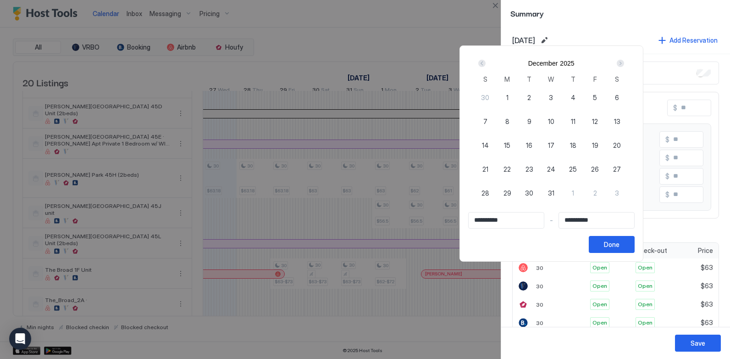
click at [518, 95] on div "1" at bounding box center [507, 97] width 22 height 22
type input "**********"
click at [624, 63] on div "Next" at bounding box center [620, 63] width 7 height 7
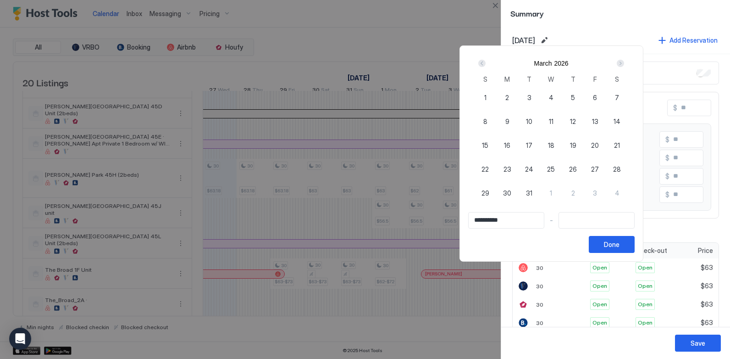
click at [624, 63] on div "Next" at bounding box center [620, 63] width 7 height 7
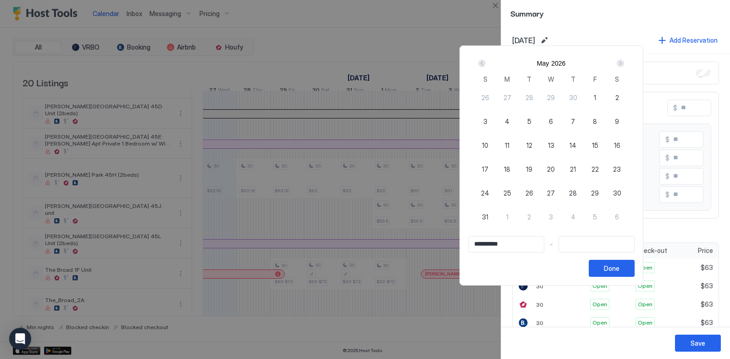
click at [624, 63] on div "Next" at bounding box center [620, 63] width 7 height 7
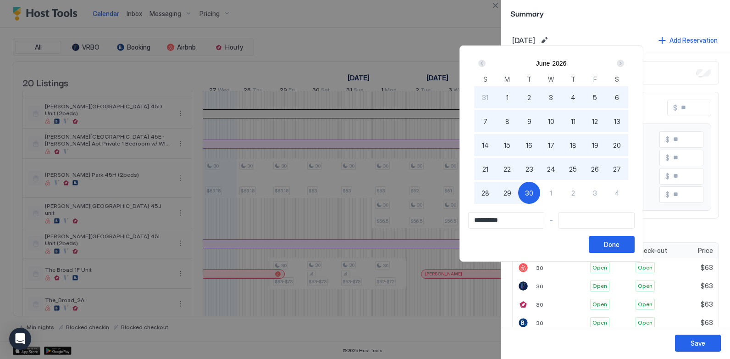
click at [533, 189] on span "30" at bounding box center [529, 193] width 8 height 10
type input "**********"
click at [634, 241] on button "Done" at bounding box center [612, 244] width 46 height 17
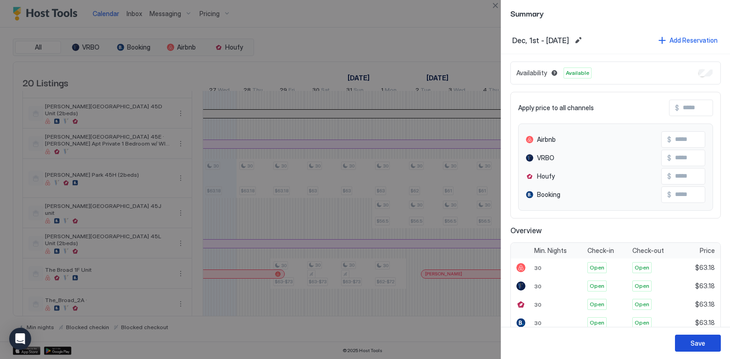
click at [697, 341] on div "Save" at bounding box center [697, 343] width 15 height 10
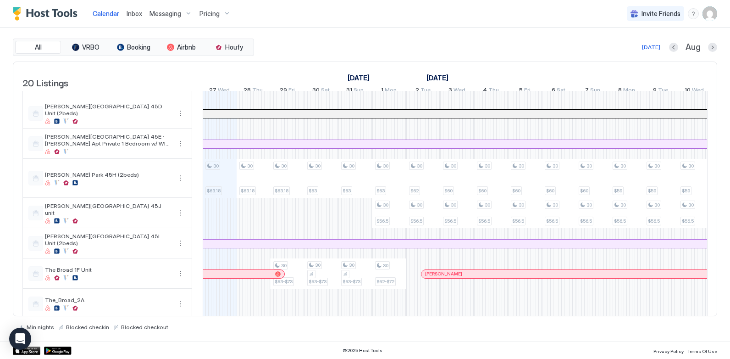
click at [218, 15] on div "Pricing" at bounding box center [215, 14] width 39 height 16
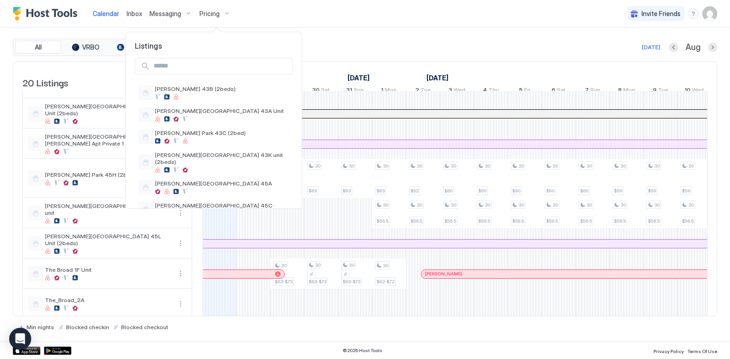
click at [197, 63] on input "Input Field" at bounding box center [221, 66] width 142 height 16
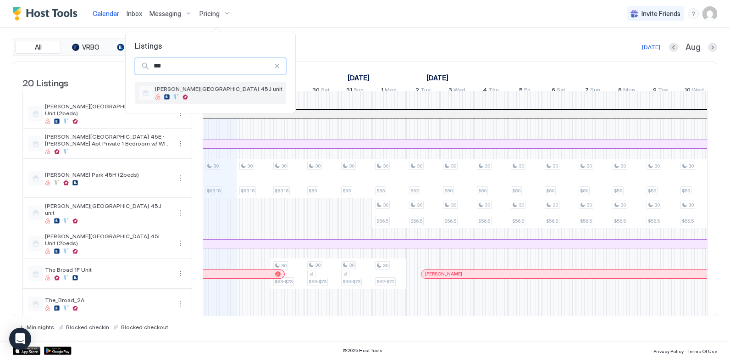
type input "***"
click at [190, 89] on span "[PERSON_NAME][GEOGRAPHIC_DATA] 45J unit" at bounding box center [218, 88] width 127 height 7
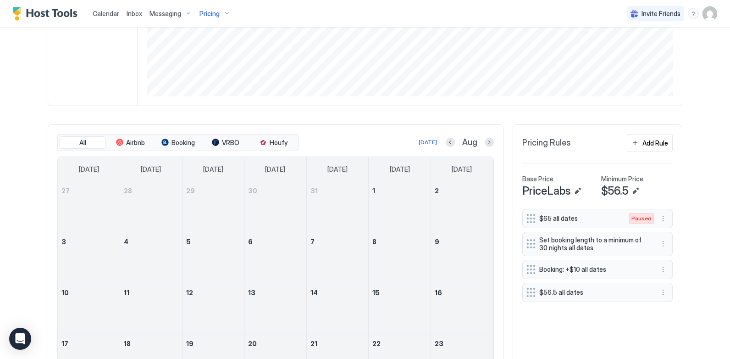
scroll to position [275, 0]
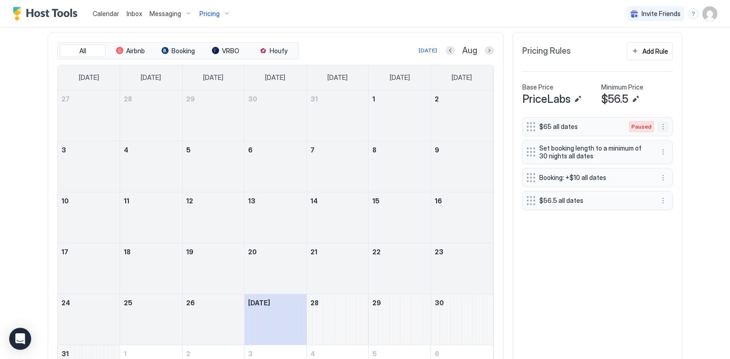
click at [663, 126] on button "More options" at bounding box center [662, 126] width 11 height 11
click at [672, 151] on span "Enable" at bounding box center [677, 153] width 18 height 7
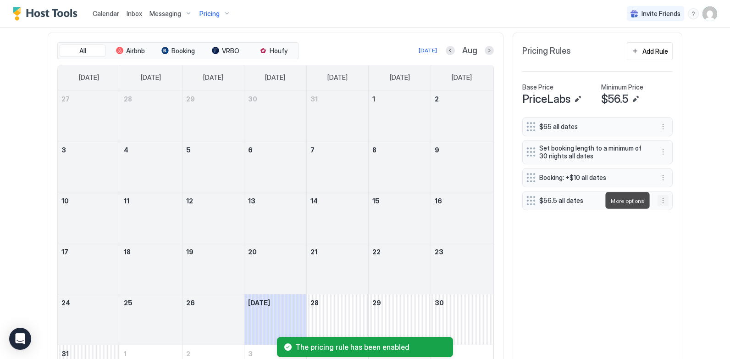
click at [662, 200] on button "More options" at bounding box center [662, 200] width 11 height 11
click at [672, 229] on span "Pause" at bounding box center [676, 227] width 17 height 7
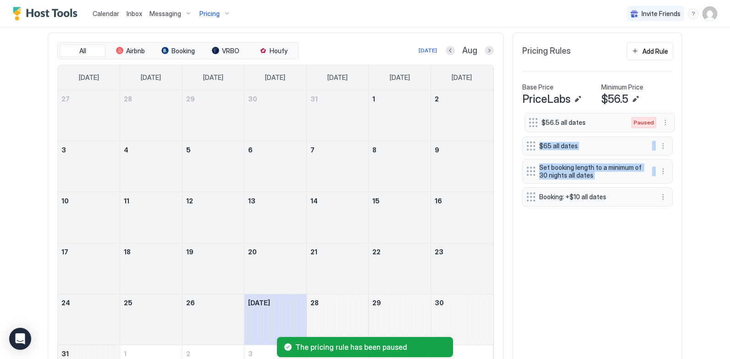
drag, startPoint x: 529, startPoint y: 200, endPoint x: 535, endPoint y: 122, distance: 78.1
click at [535, 122] on div "$65 all dates Set booking length to a minimum of 30 nights all dates Booking: +…" at bounding box center [597, 163] width 150 height 93
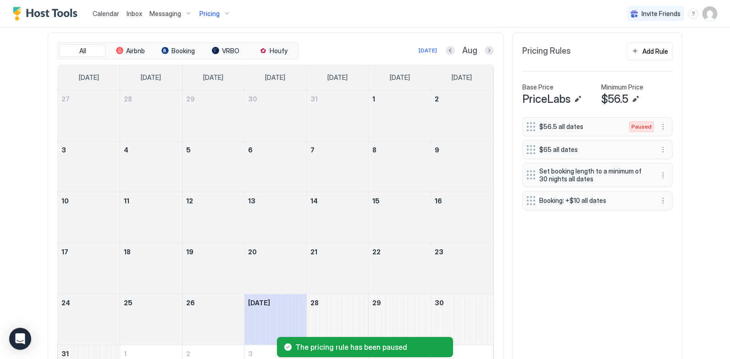
click at [593, 285] on div "$56.5 all dates Paused $65 all dates Set booking length to a minimum of 30 nigh…" at bounding box center [597, 256] width 150 height 279
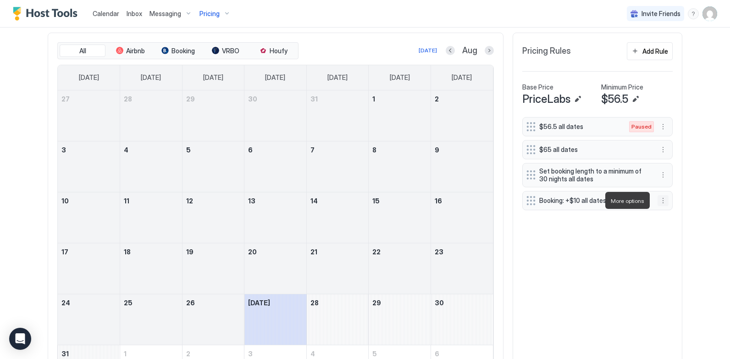
click at [662, 200] on button "More options" at bounding box center [662, 200] width 11 height 11
click at [669, 211] on span "Edit" at bounding box center [673, 213] width 10 height 7
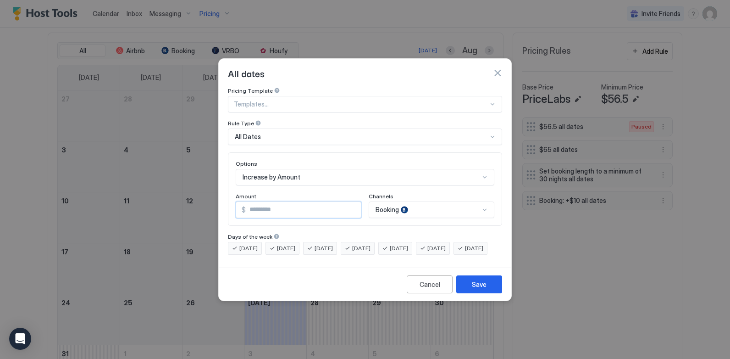
drag, startPoint x: 264, startPoint y: 201, endPoint x: 238, endPoint y: 199, distance: 26.2
click at [238, 201] on div "$ **" at bounding box center [299, 209] width 126 height 17
type input "*"
click at [480, 284] on button "Save" at bounding box center [479, 284] width 46 height 18
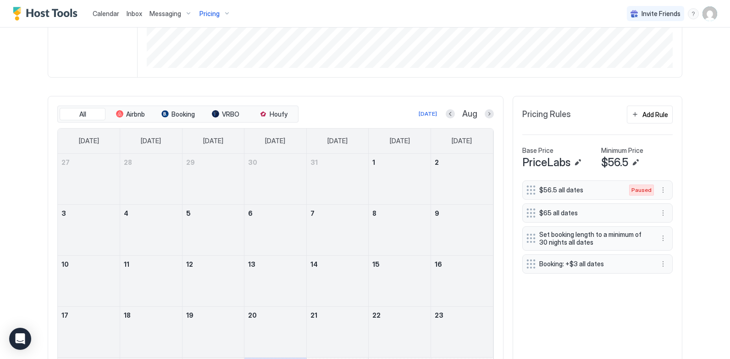
scroll to position [210, 0]
click at [485, 116] on button "Next month" at bounding box center [489, 114] width 9 height 9
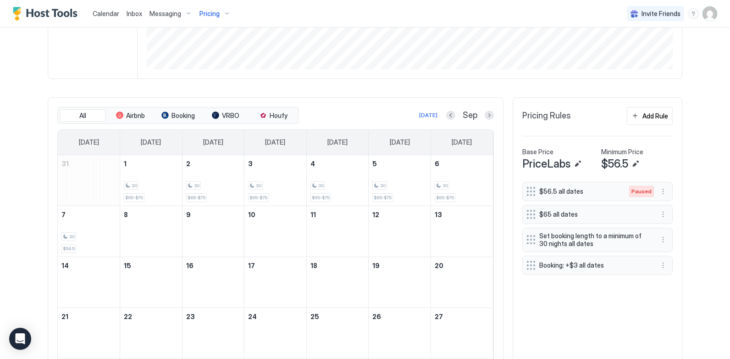
click at [699, 201] on div "Calendar Inbox Messaging Pricing Invite Friends CL Home Pricing [PERSON_NAME][G…" at bounding box center [365, 179] width 730 height 359
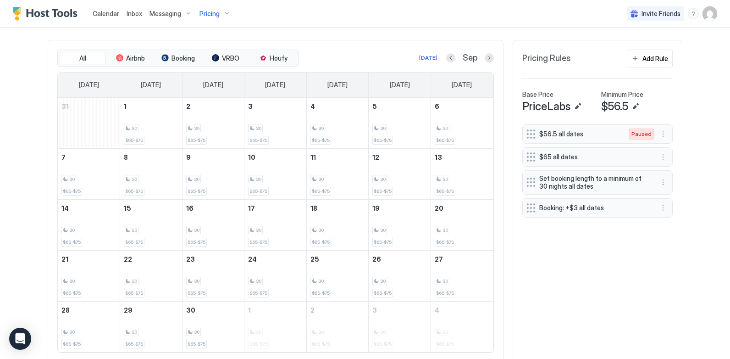
scroll to position [297, 0]
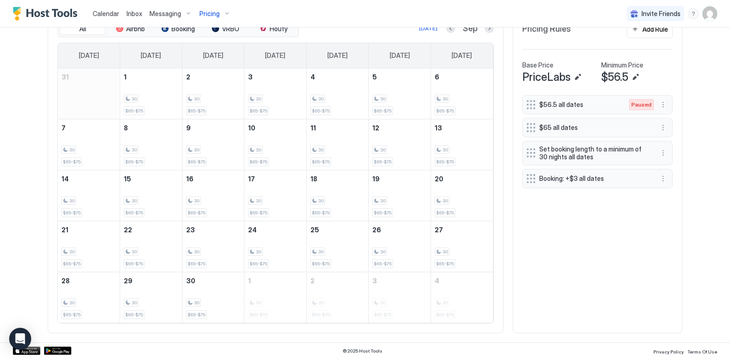
click at [522, 270] on div "$56.5 all dates Paused $65 all dates Set booking length to a minimum of 30 nigh…" at bounding box center [597, 209] width 150 height 228
click at [538, 268] on div "$56.5 all dates Paused $65 all dates Set booking length to a minimum of 30 nigh…" at bounding box center [597, 209] width 150 height 228
